Goal: Task Accomplishment & Management: Manage account settings

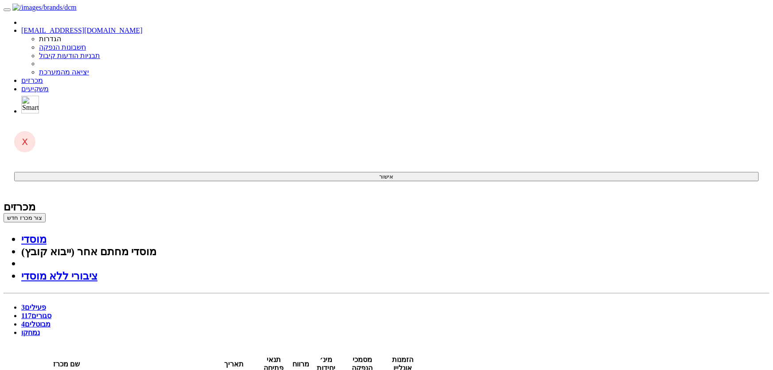
drag, startPoint x: 434, startPoint y: 284, endPoint x: 410, endPoint y: 268, distance: 28.6
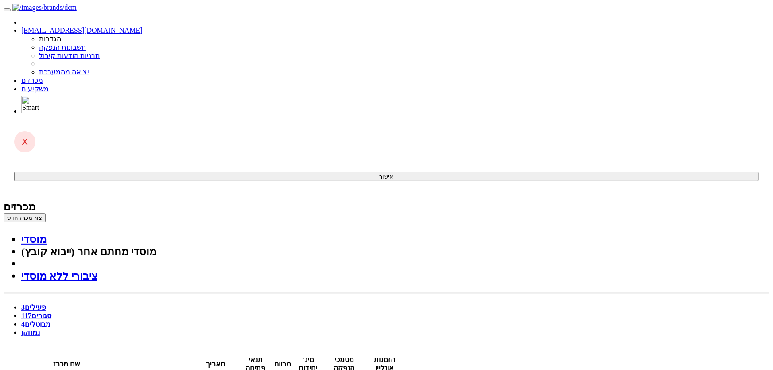
drag, startPoint x: 729, startPoint y: 144, endPoint x: 719, endPoint y: 0, distance: 144.3
